Goal: Obtain resource: Download file/media

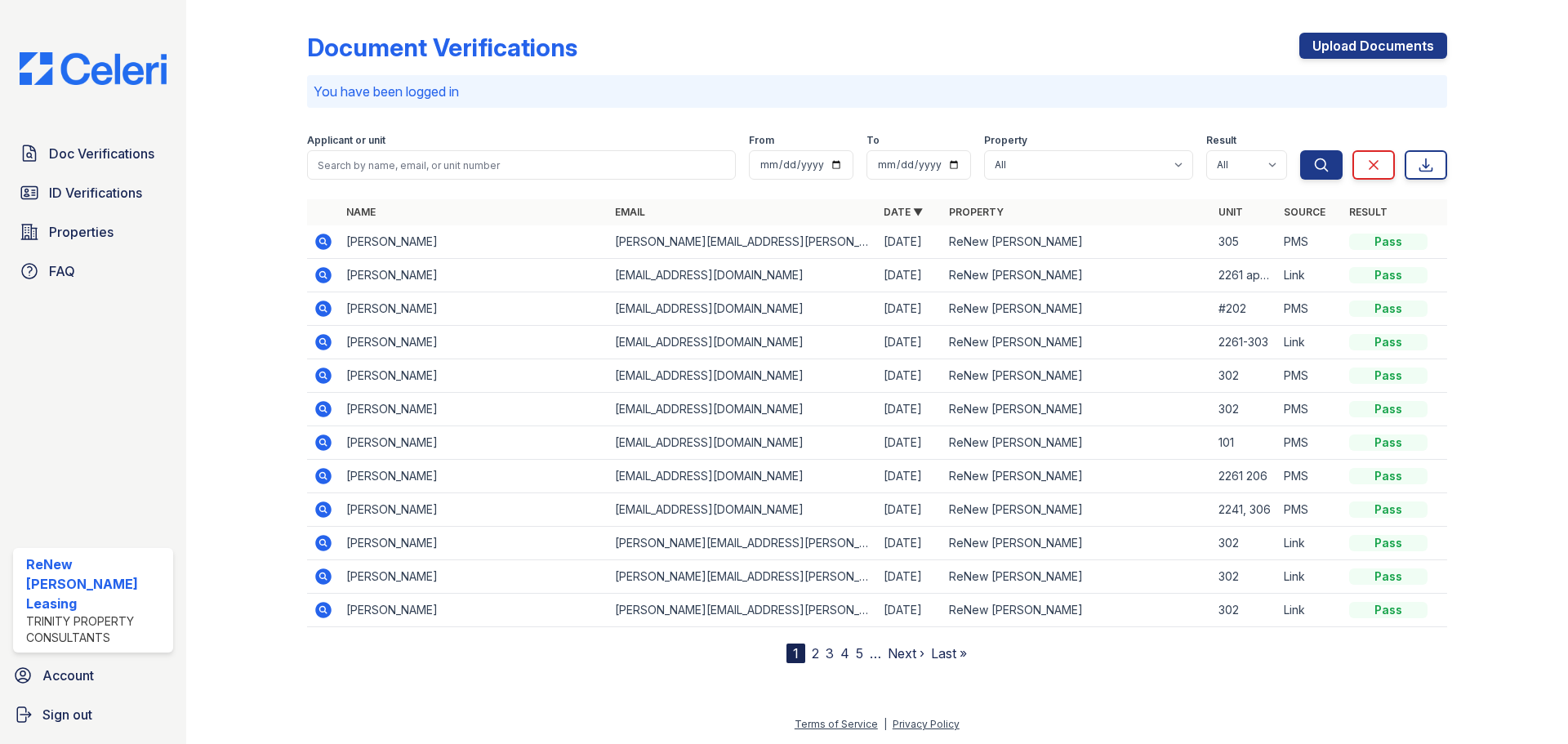
drag, startPoint x: 0, startPoint y: 0, endPoint x: 321, endPoint y: 243, distance: 402.6
click at [321, 243] on icon at bounding box center [324, 242] width 19 height 19
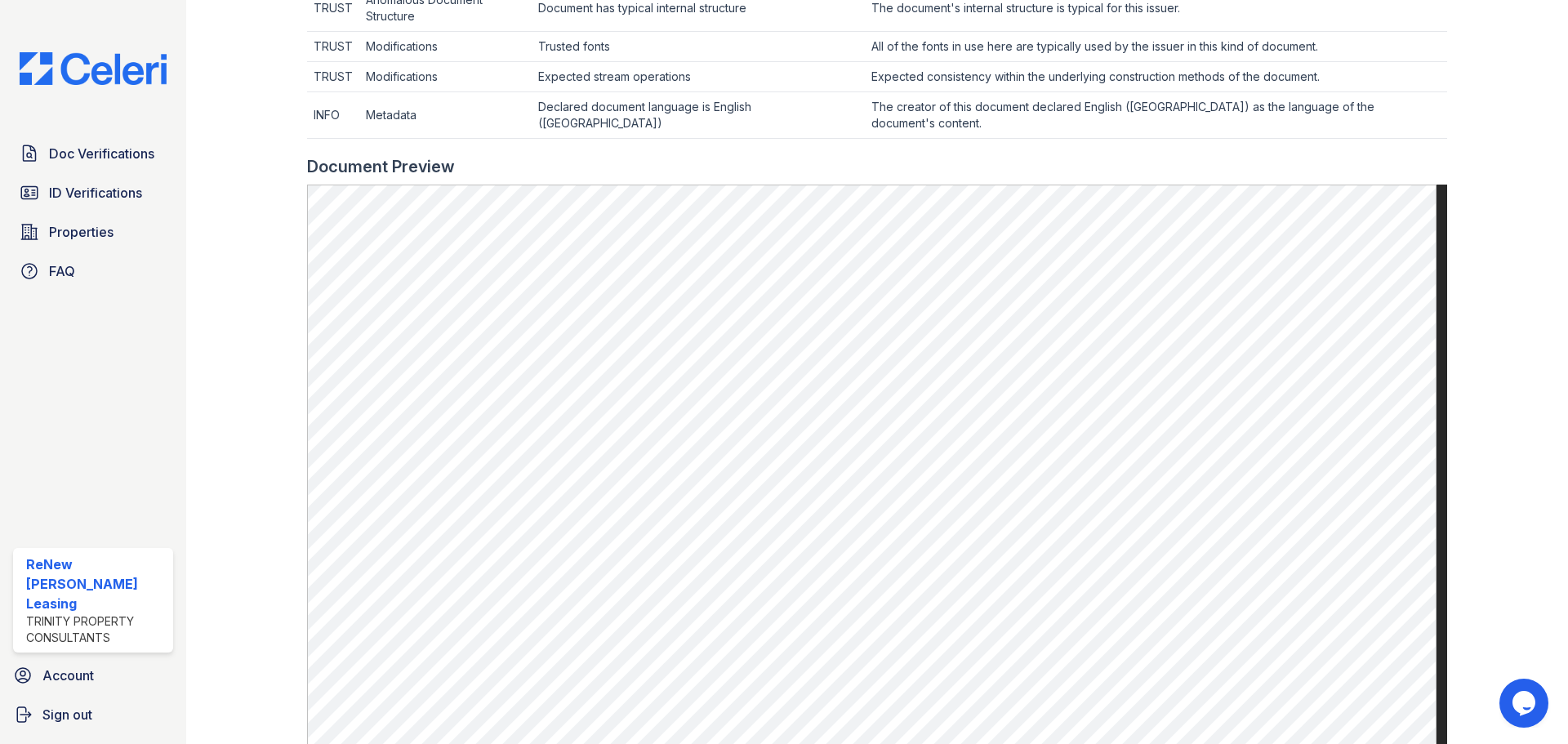
scroll to position [735, 0]
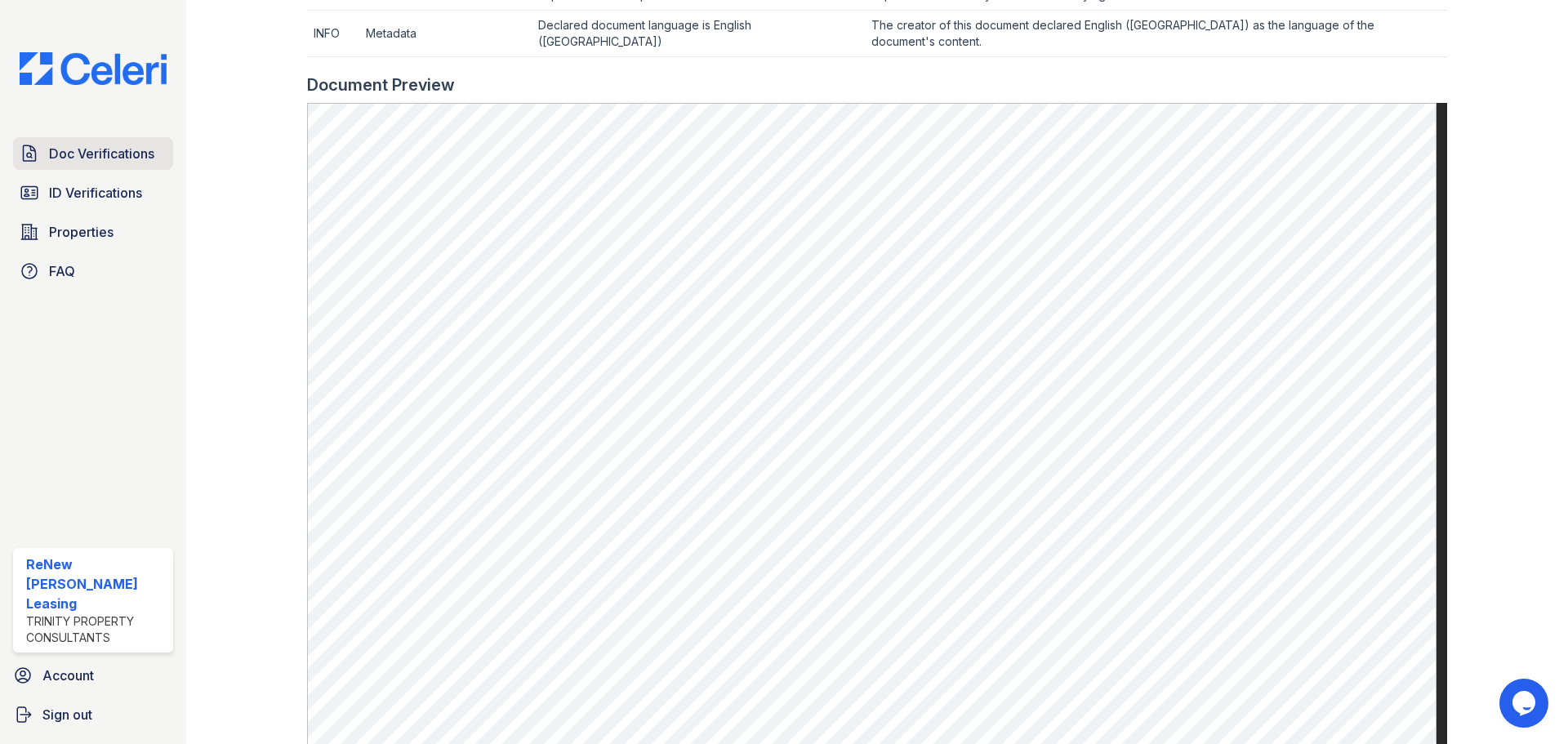
click at [83, 141] on link "Doc Verifications" at bounding box center [92, 153] width 160 height 33
click at [85, 158] on span "Doc Verifications" at bounding box center [101, 153] width 105 height 19
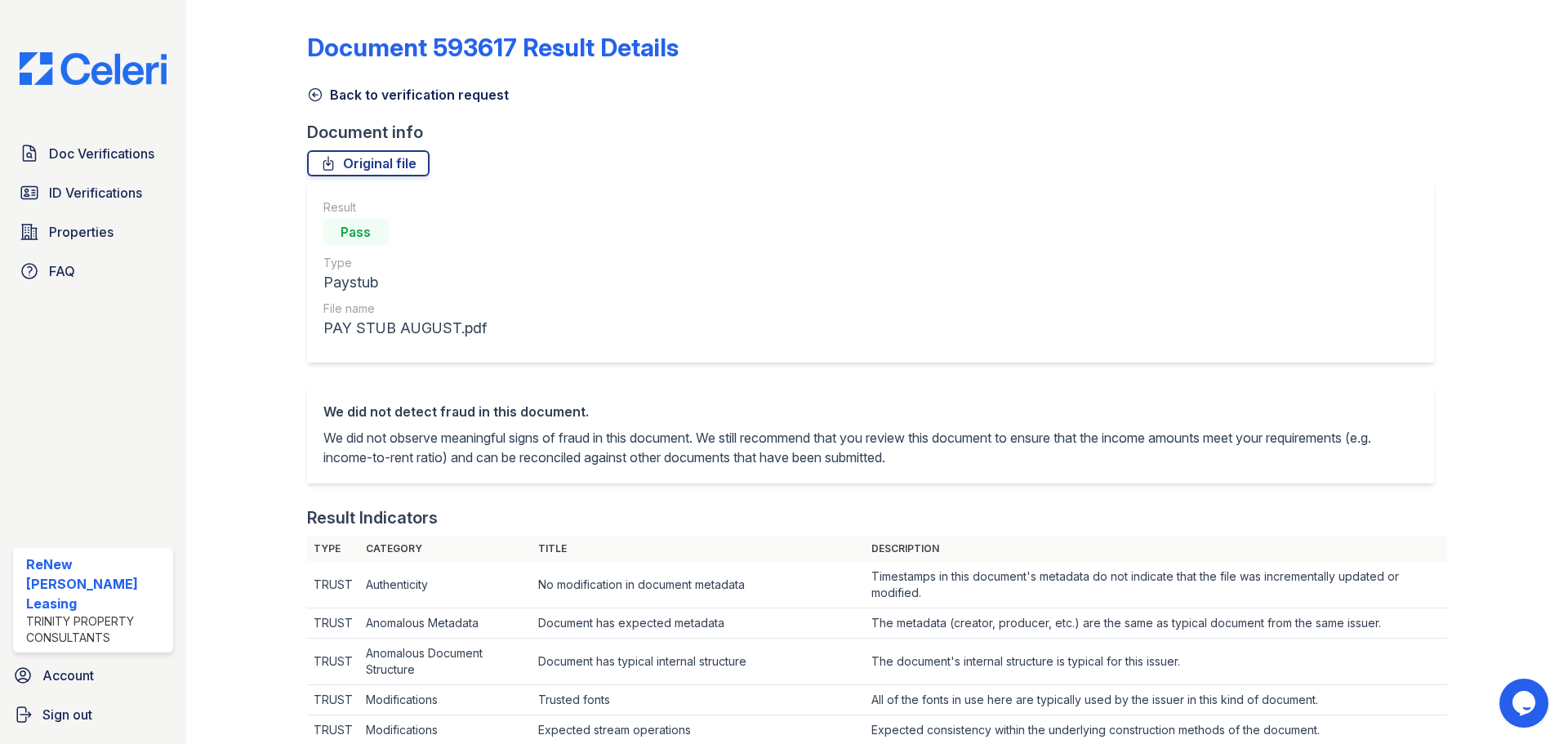
click at [313, 91] on icon at bounding box center [315, 94] width 17 height 17
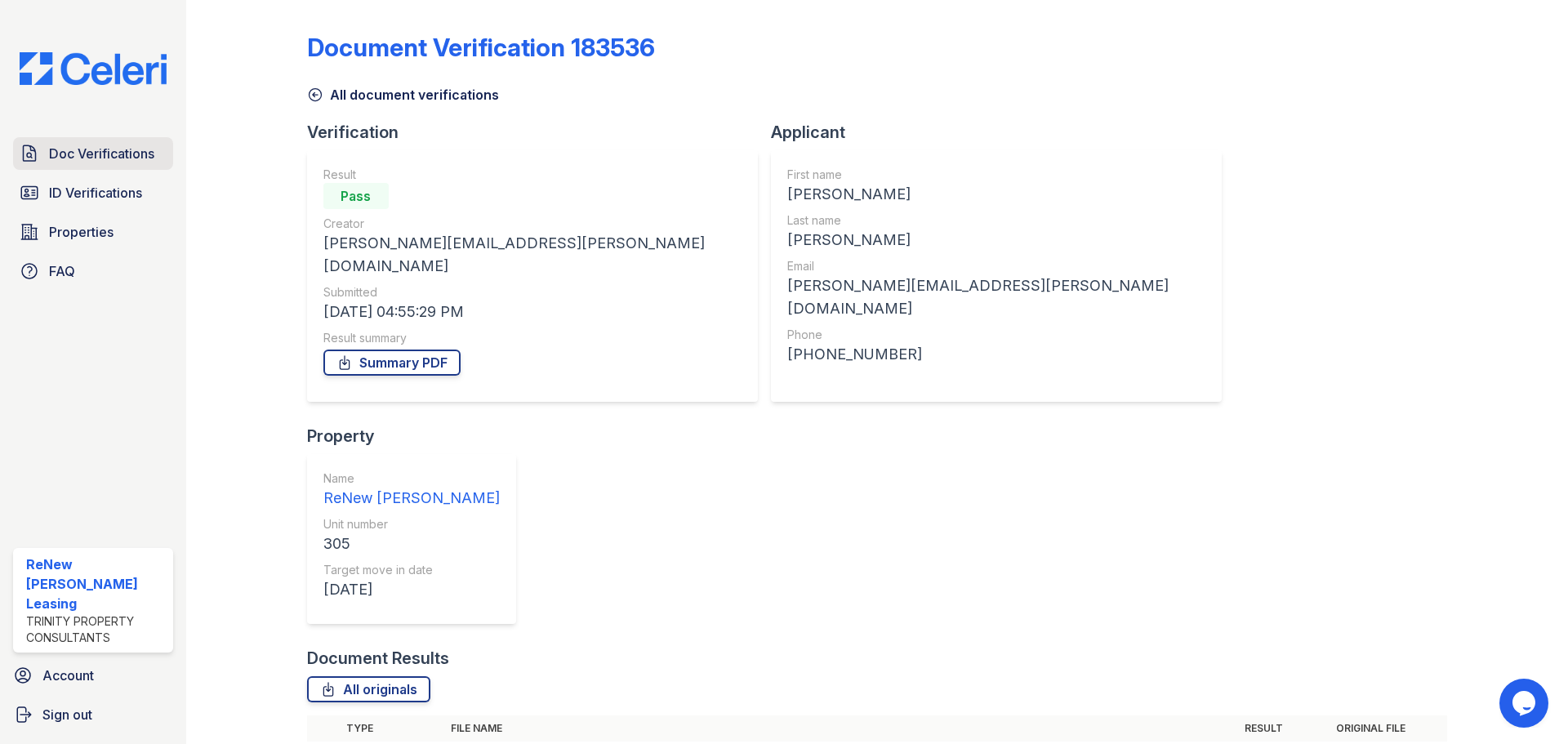
click at [116, 161] on span "Doc Verifications" at bounding box center [101, 153] width 105 height 19
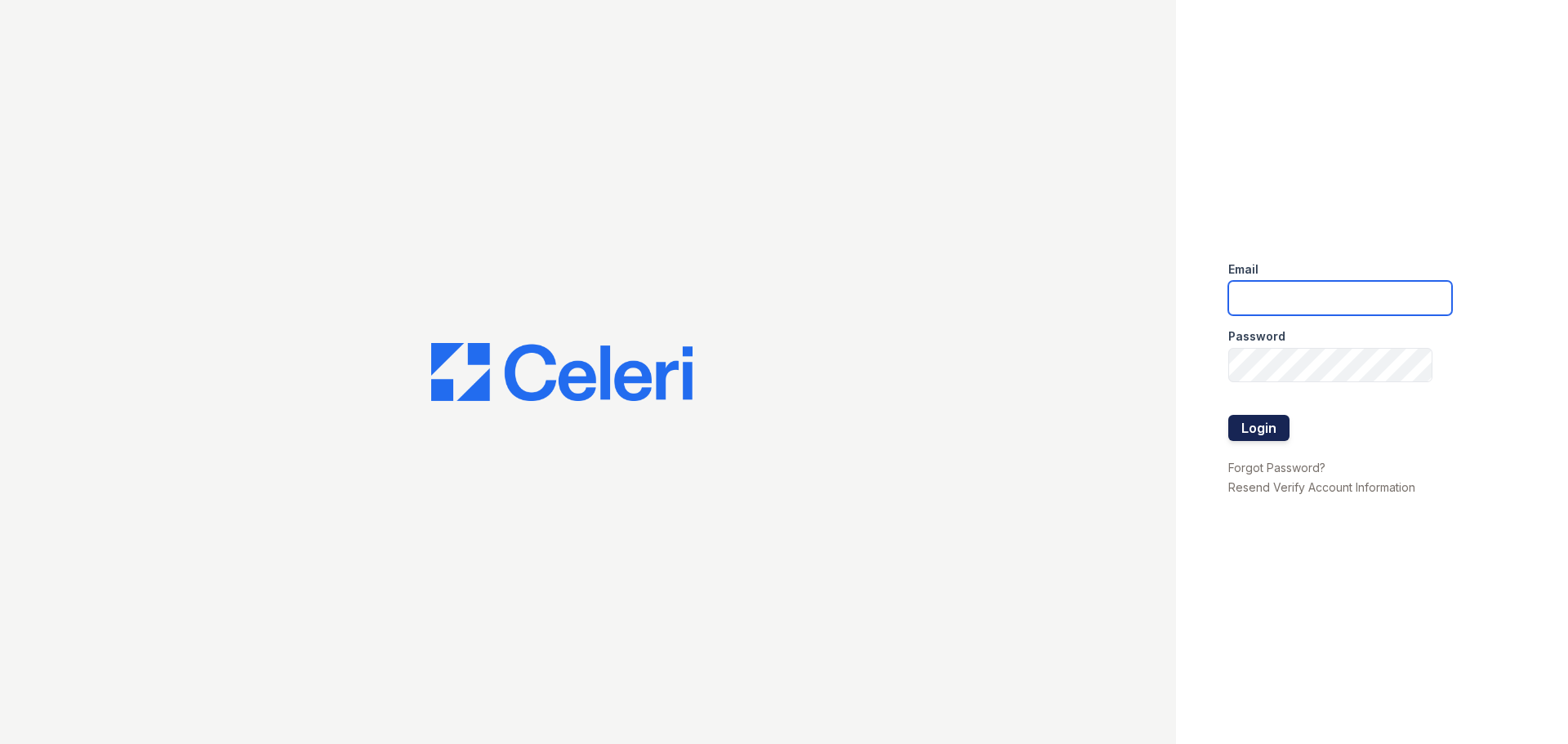
type input "[EMAIL_ADDRESS][DOMAIN_NAME]"
click at [1264, 423] on button "Login" at bounding box center [1258, 427] width 61 height 26
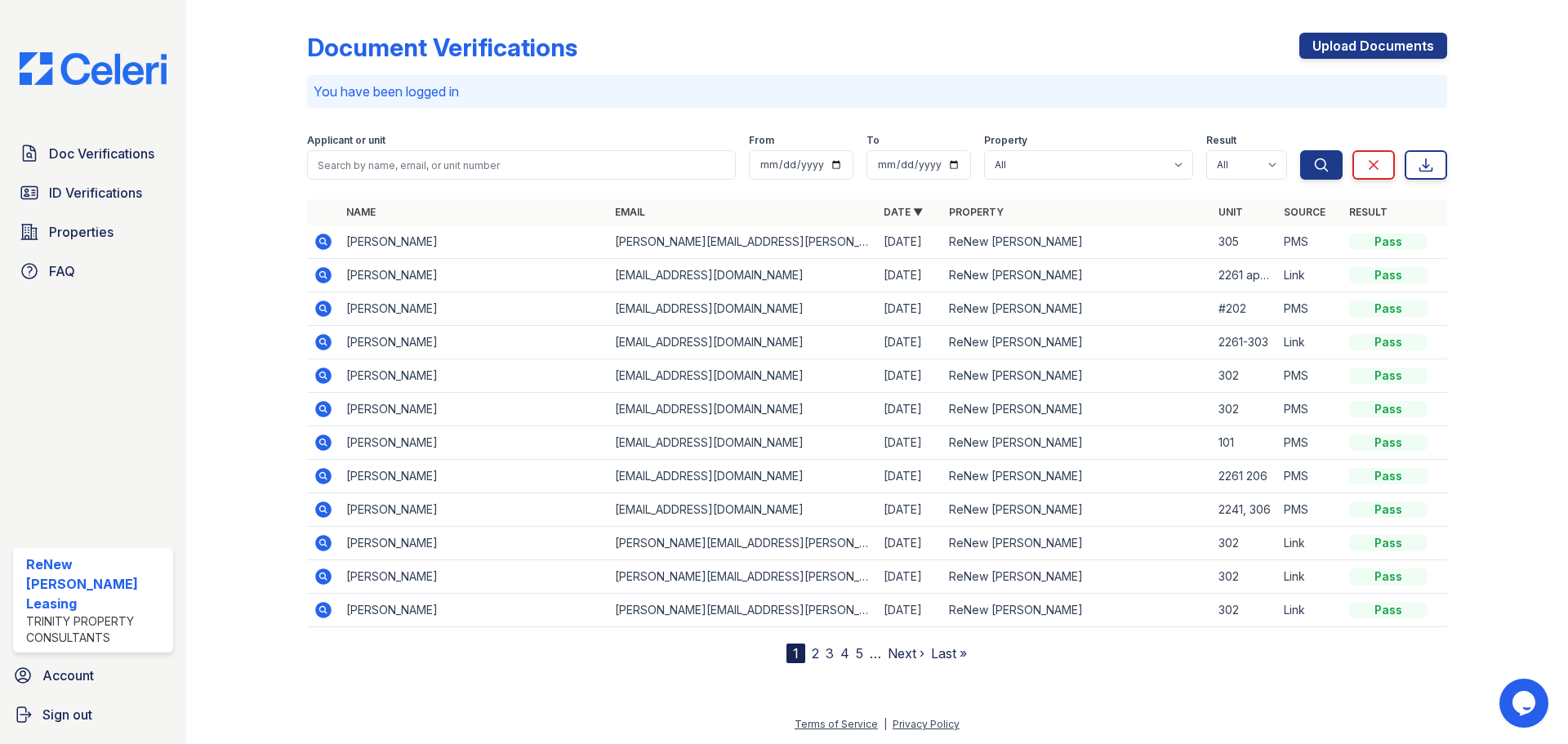
click at [321, 238] on icon at bounding box center [324, 242] width 19 height 19
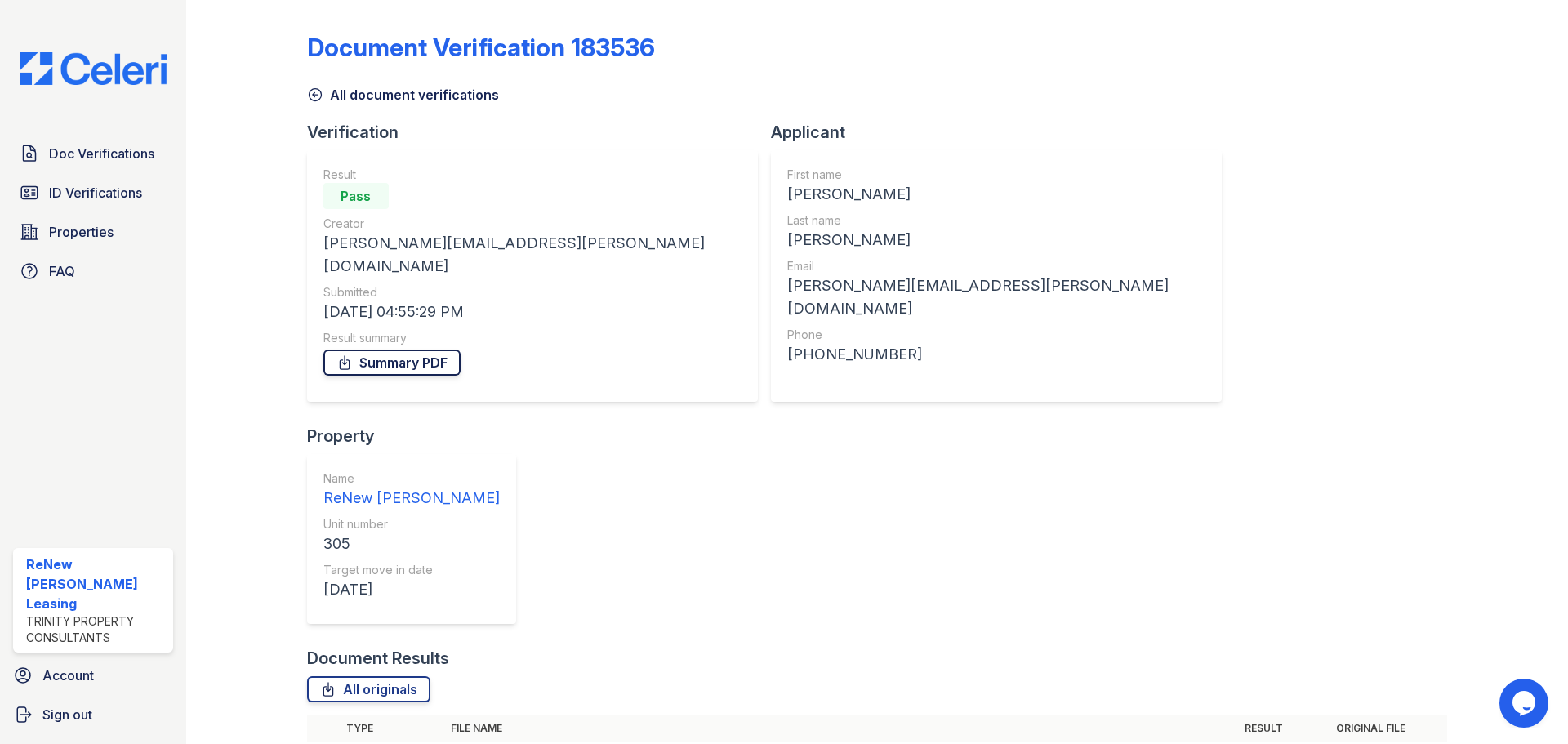
click at [387, 350] on link "Summary PDF" at bounding box center [392, 362] width 137 height 26
click at [52, 203] on link "ID Verifications" at bounding box center [92, 193] width 160 height 33
click at [87, 188] on span "ID Verifications" at bounding box center [95, 192] width 93 height 19
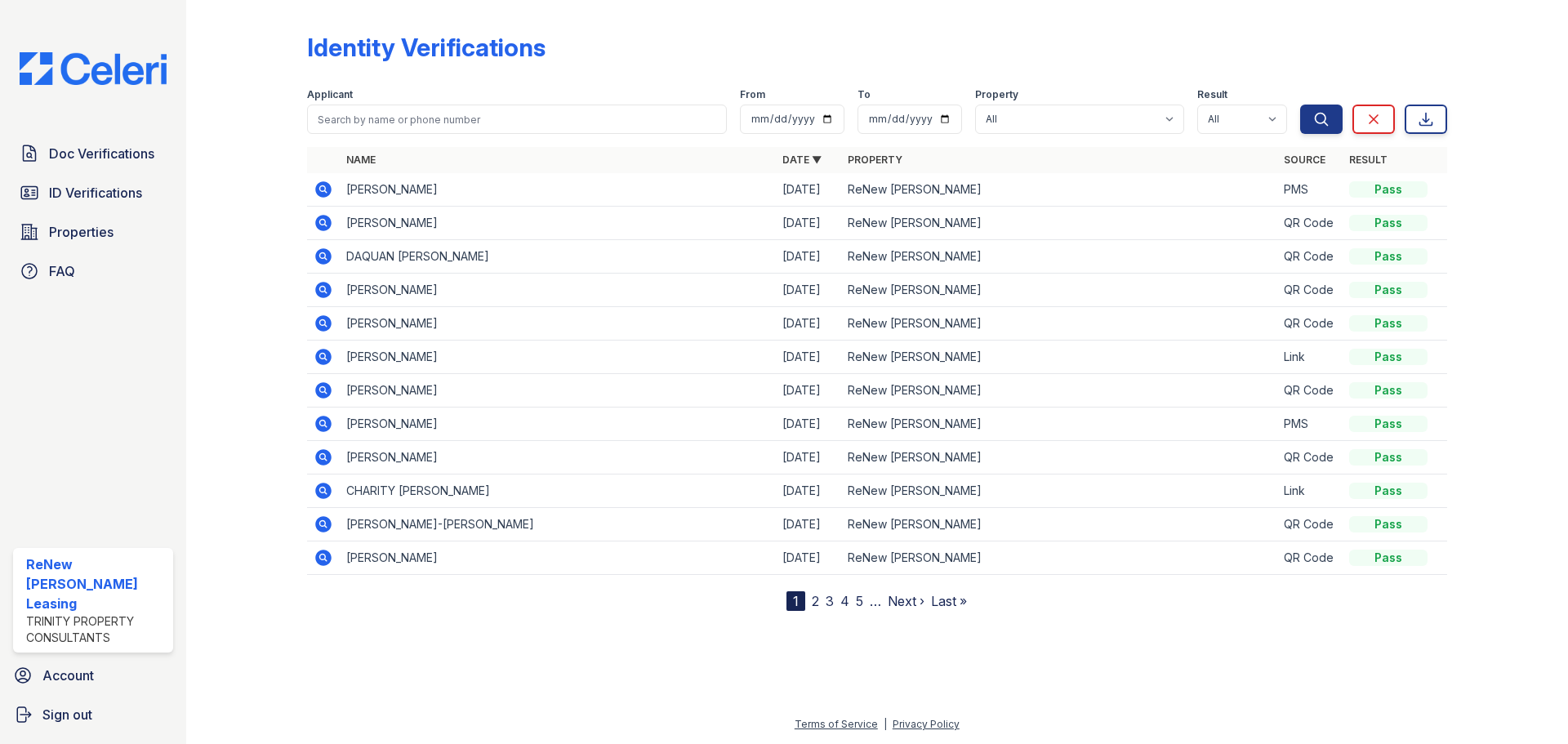
click at [325, 187] on icon at bounding box center [324, 189] width 19 height 19
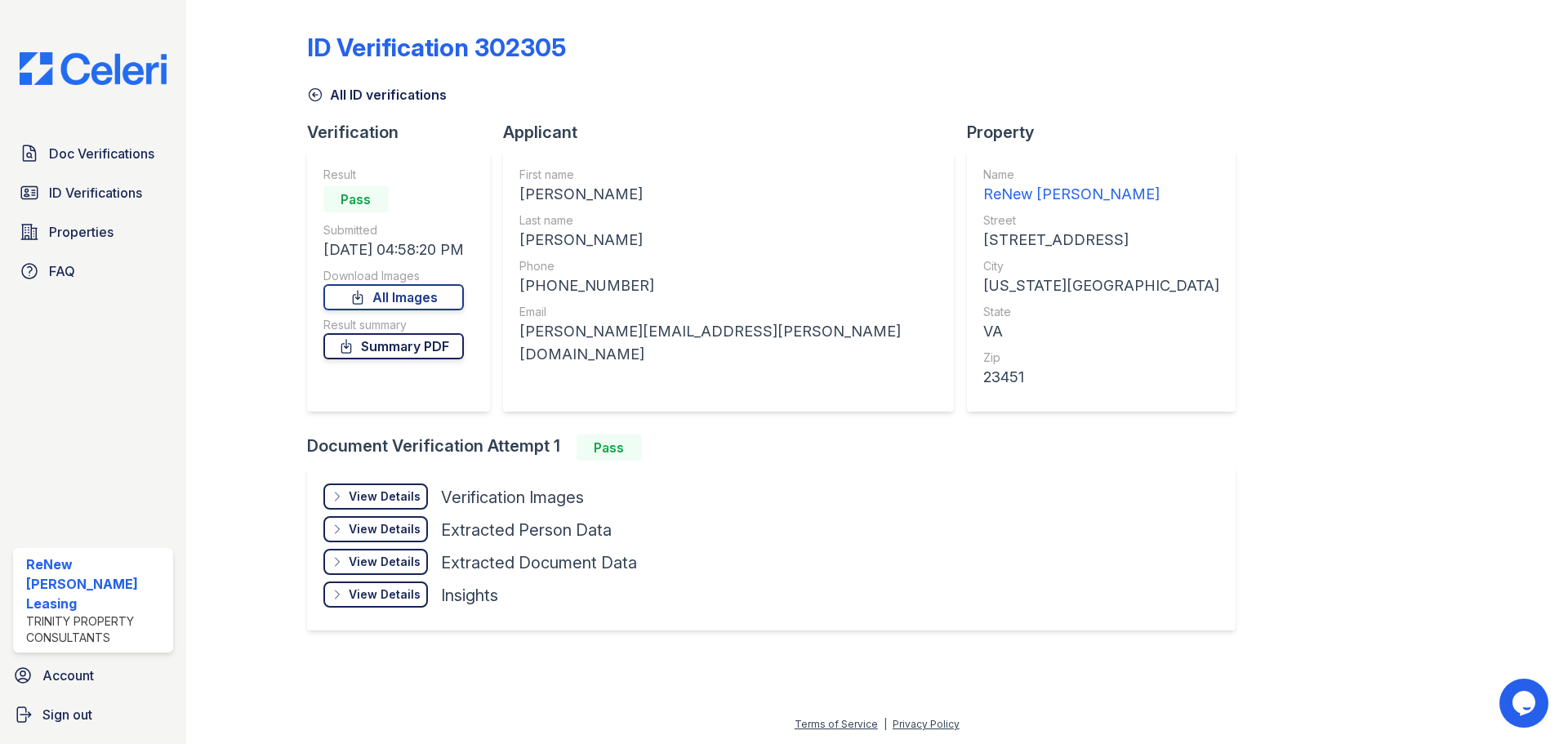
click at [414, 343] on link "Summary PDF" at bounding box center [393, 346] width 141 height 26
click at [399, 493] on div "View Details" at bounding box center [385, 496] width 72 height 17
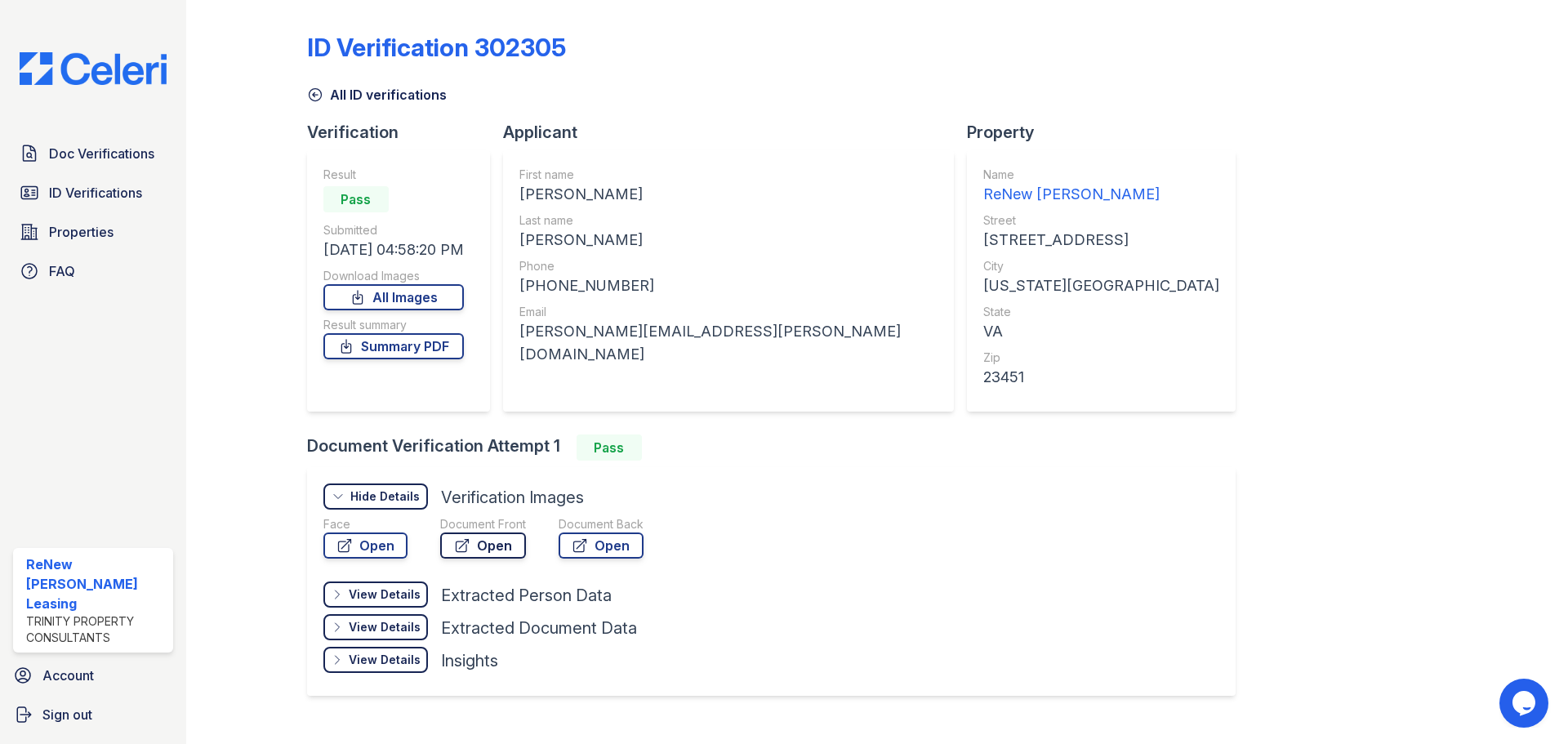
click at [495, 548] on link "Open" at bounding box center [483, 545] width 85 height 26
click at [421, 346] on link "Summary PDF" at bounding box center [393, 346] width 141 height 26
